Goal: Book appointment/travel/reservation

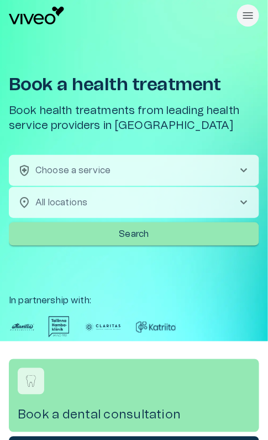
click at [155, 170] on button "health_and_safety Choose a service chevron_right" at bounding box center [134, 170] width 251 height 31
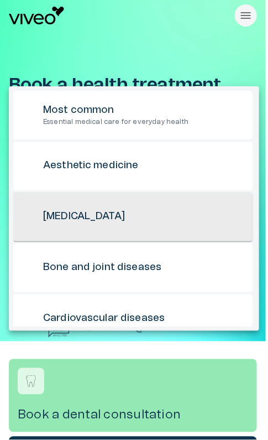
scroll to position [100, 0]
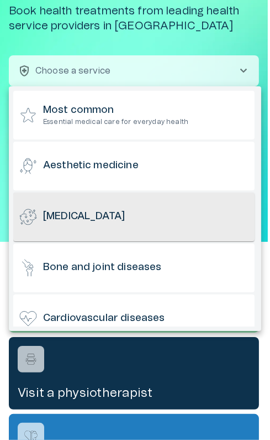
click at [133, 214] on div "[MEDICAL_DATA]" at bounding box center [134, 216] width 242 height 49
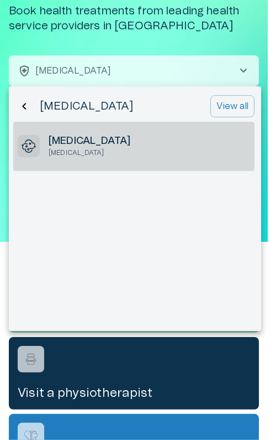
click at [105, 147] on div "[MEDICAL_DATA] [MEDICAL_DATA]" at bounding box center [134, 146] width 242 height 49
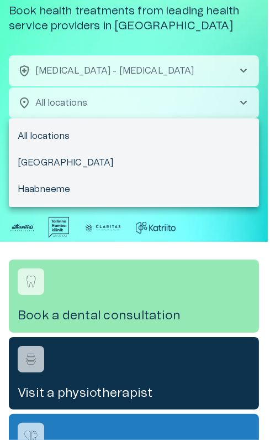
click at [112, 106] on body "We value your privacy We use cookies to enhance your browsing experience, serve…" at bounding box center [135, 120] width 270 height 440
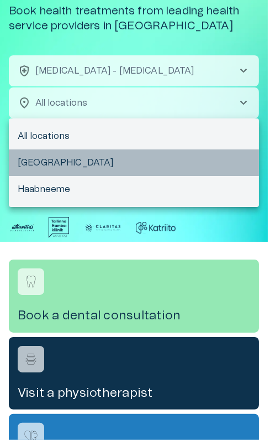
click at [78, 158] on li "[GEOGRAPHIC_DATA]" at bounding box center [134, 162] width 251 height 27
type input "**********"
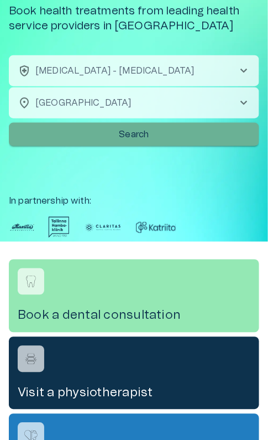
click at [121, 132] on p "Search" at bounding box center [134, 134] width 30 height 13
